Goal: Transaction & Acquisition: Book appointment/travel/reservation

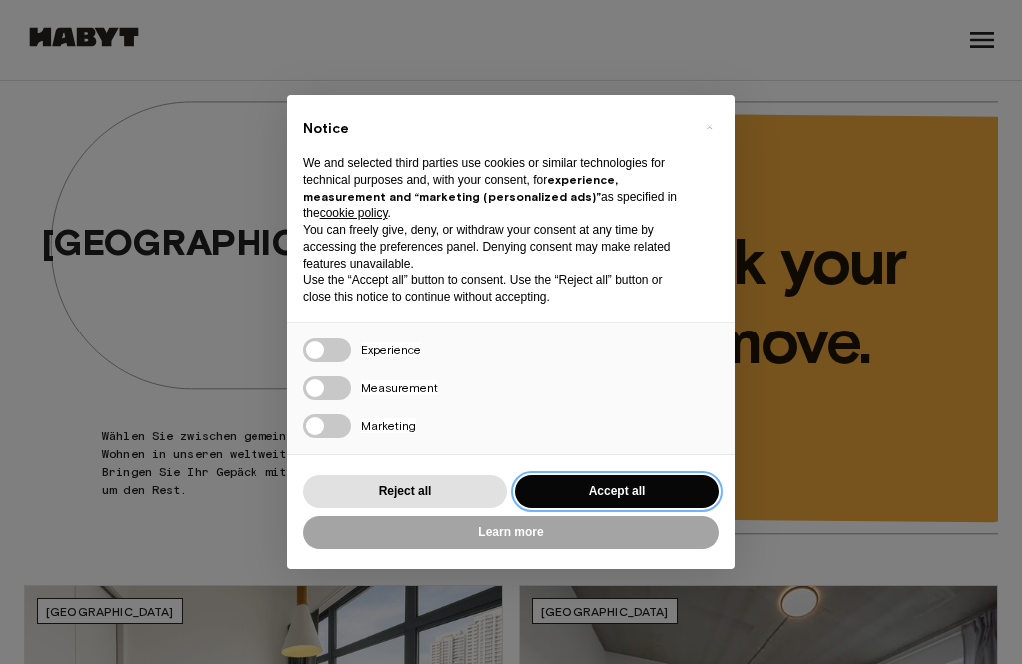
click at [660, 489] on button "Accept all" at bounding box center [617, 491] width 204 height 33
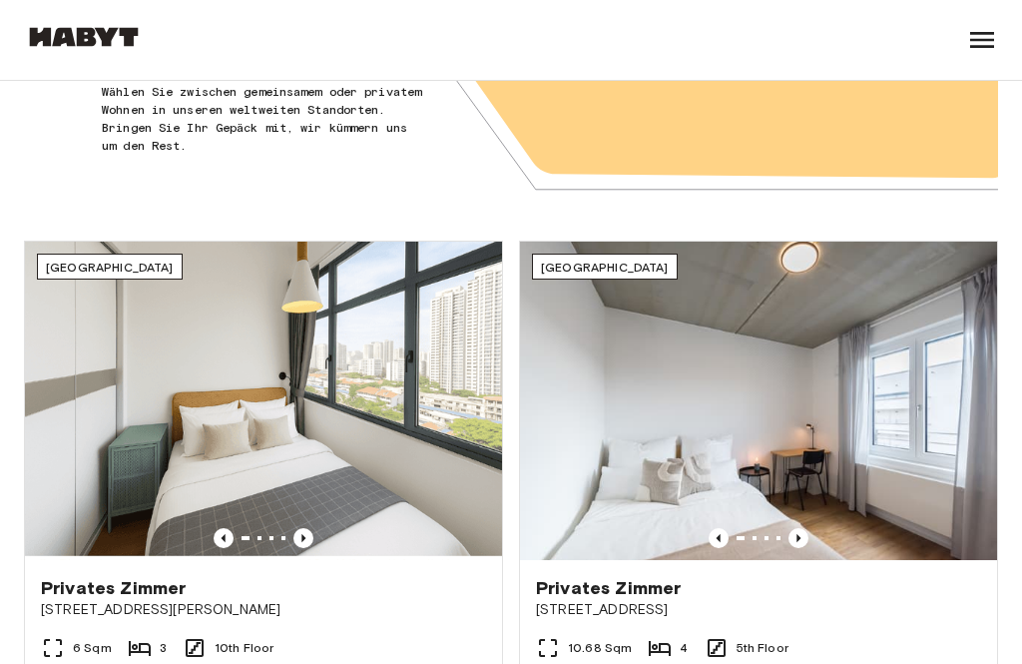
scroll to position [349, 0]
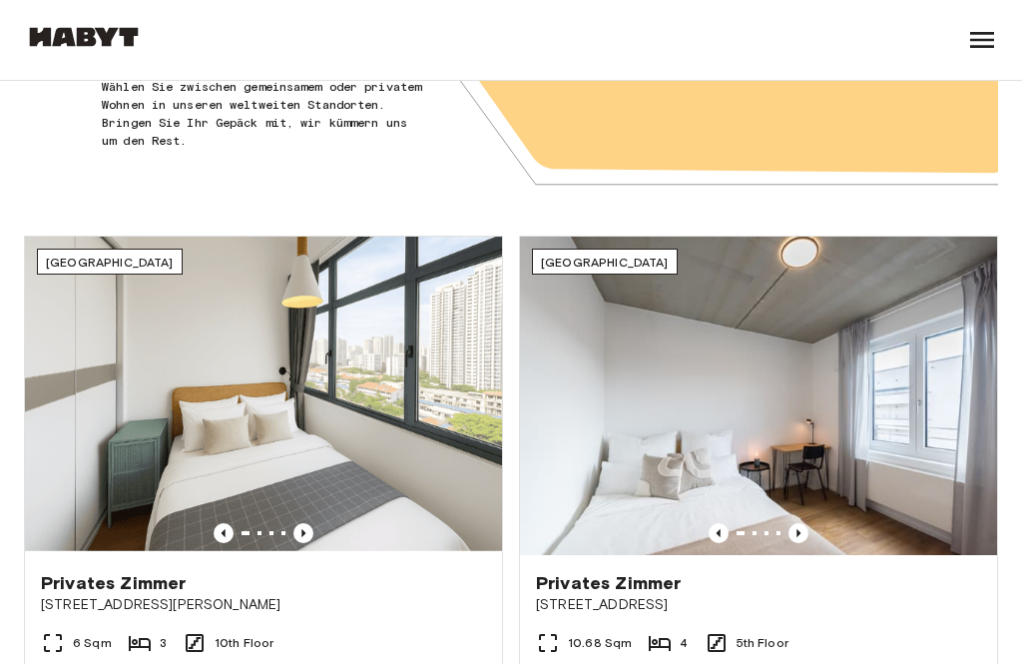
click at [921, 409] on img at bounding box center [758, 396] width 477 height 318
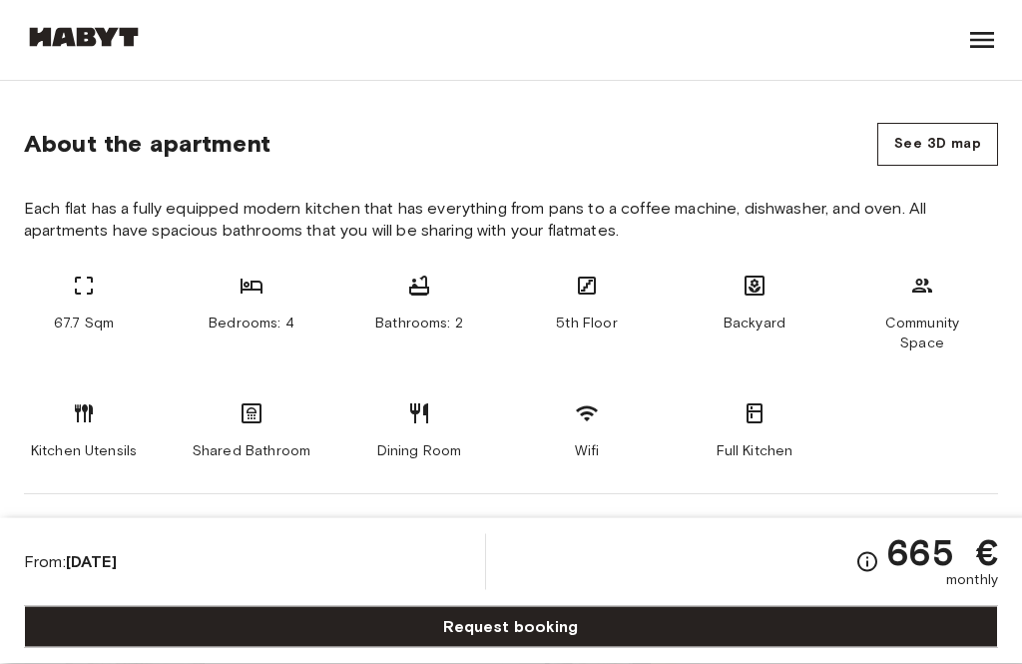
scroll to position [992, 0]
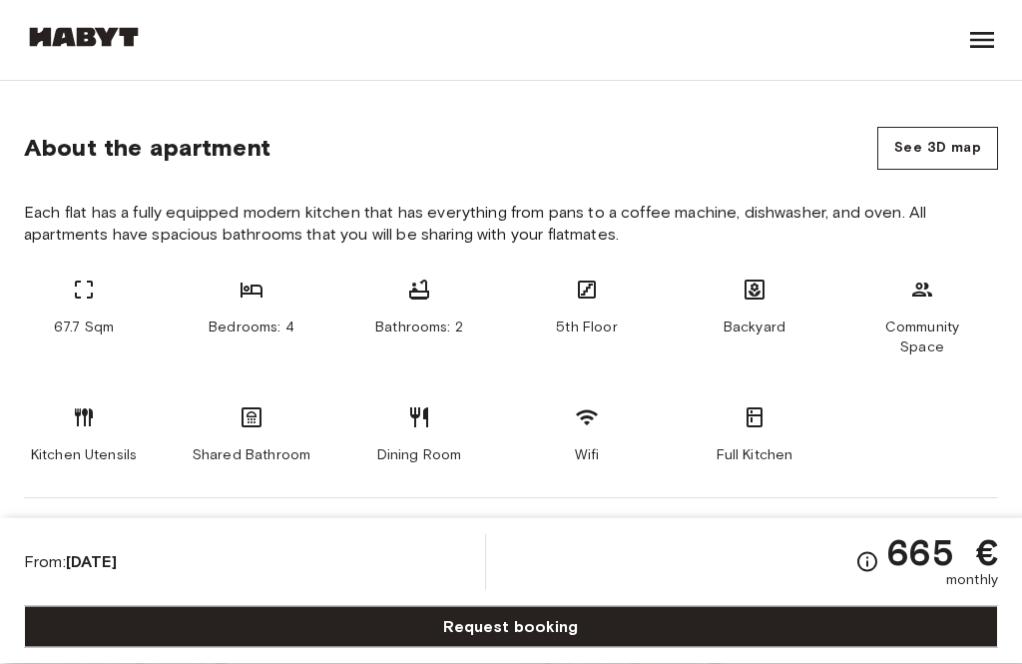
click at [989, 45] on icon at bounding box center [982, 40] width 24 height 16
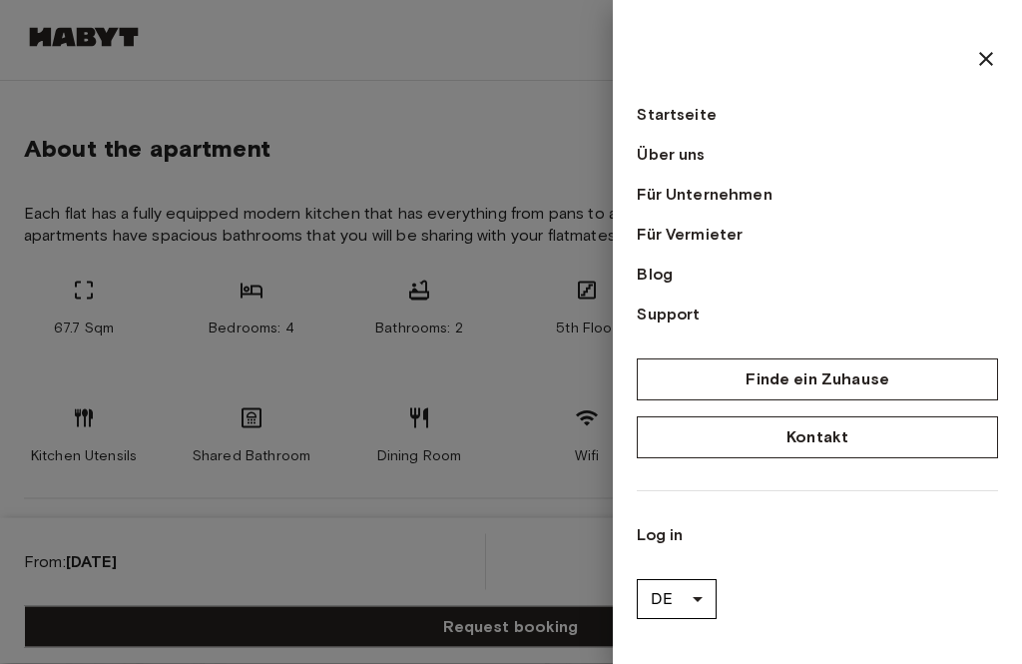
scroll to position [993, 0]
click at [863, 390] on link "Finde ein Zuhause" at bounding box center [817, 380] width 361 height 42
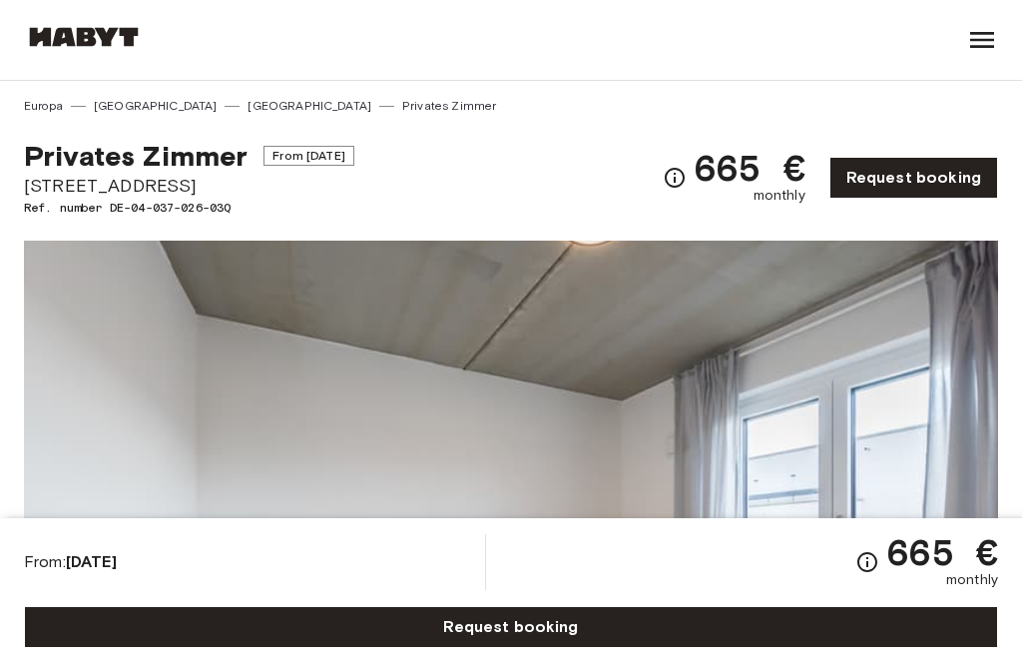
scroll to position [993, 0]
